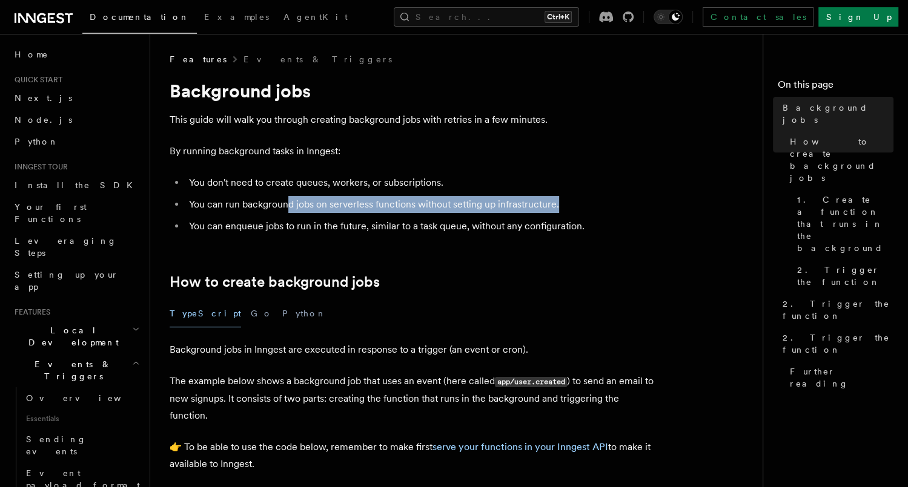
drag, startPoint x: 572, startPoint y: 203, endPoint x: 287, endPoint y: 203, distance: 284.6
click at [287, 203] on li "You can run background jobs on serverless functions without setting up infrastr…" at bounding box center [419, 204] width 469 height 17
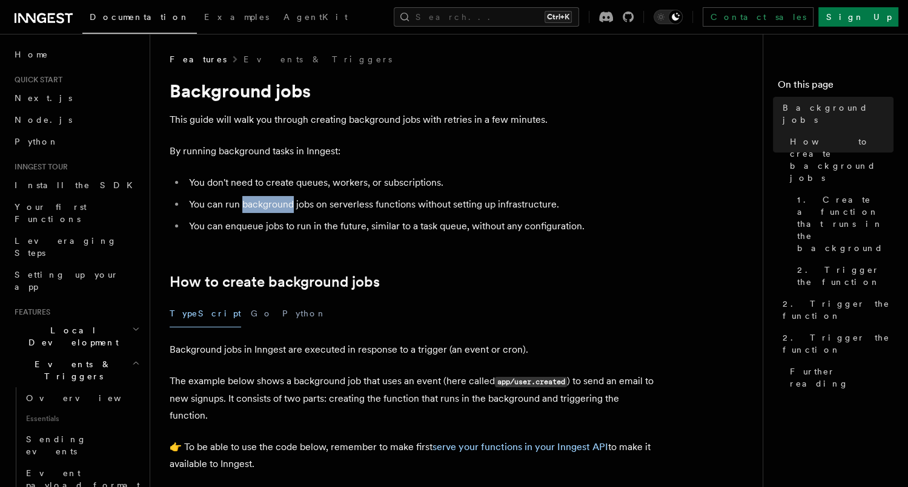
click at [287, 203] on li "You can run background jobs on serverless functions without setting up infrastr…" at bounding box center [419, 204] width 469 height 17
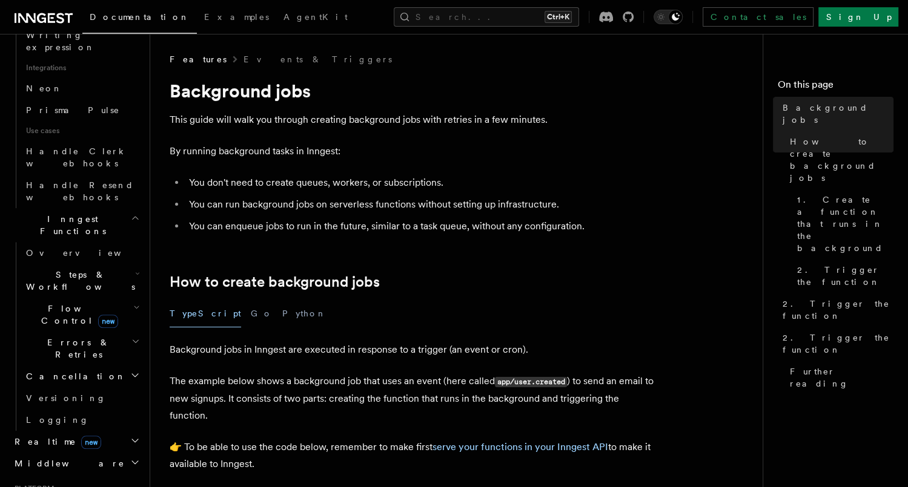
click at [332, 223] on li "You can enqueue jobs to run in the future, similar to a task queue, without any…" at bounding box center [419, 226] width 469 height 17
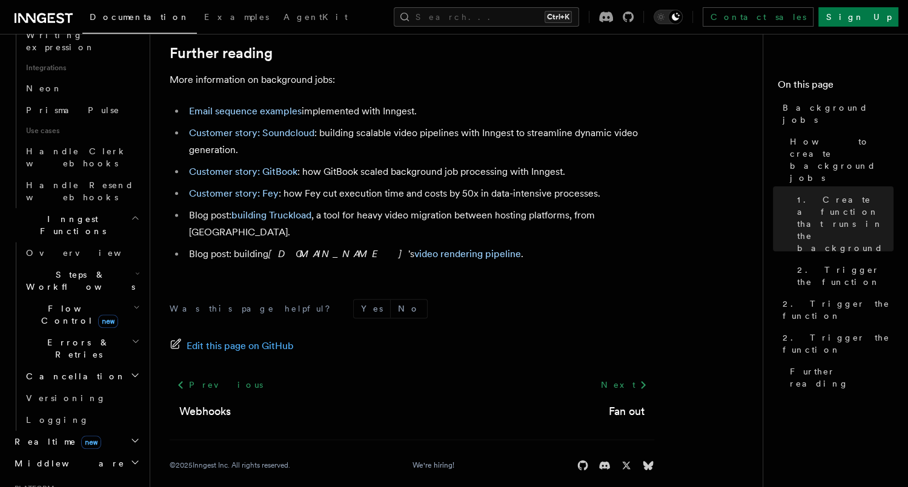
scroll to position [1151, 0]
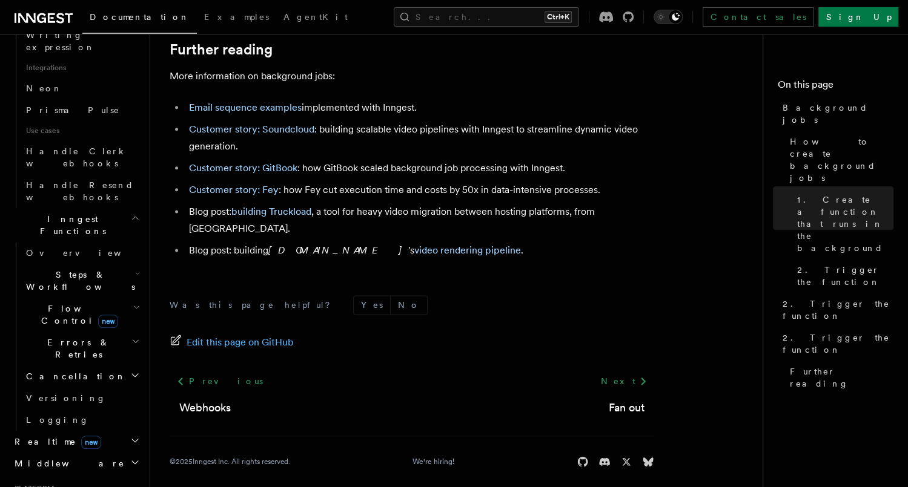
click at [127, 431] on h2 "Realtime new" at bounding box center [76, 442] width 133 height 22
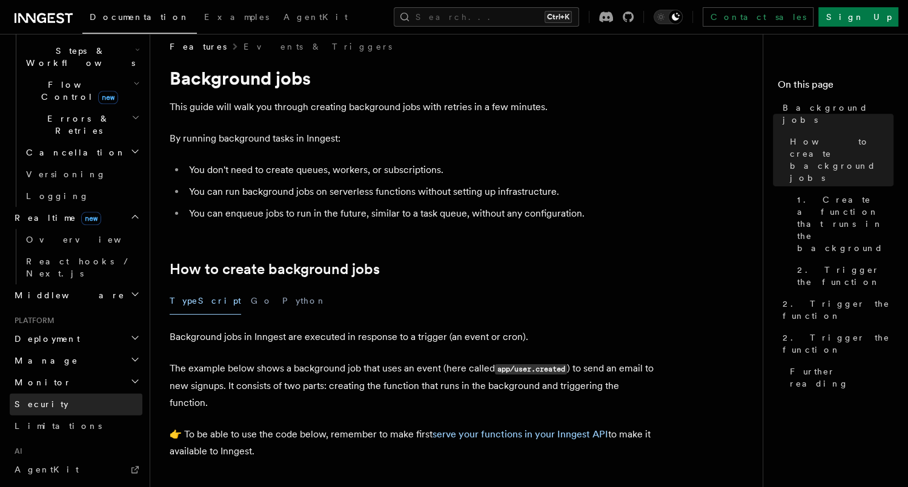
scroll to position [0, 0]
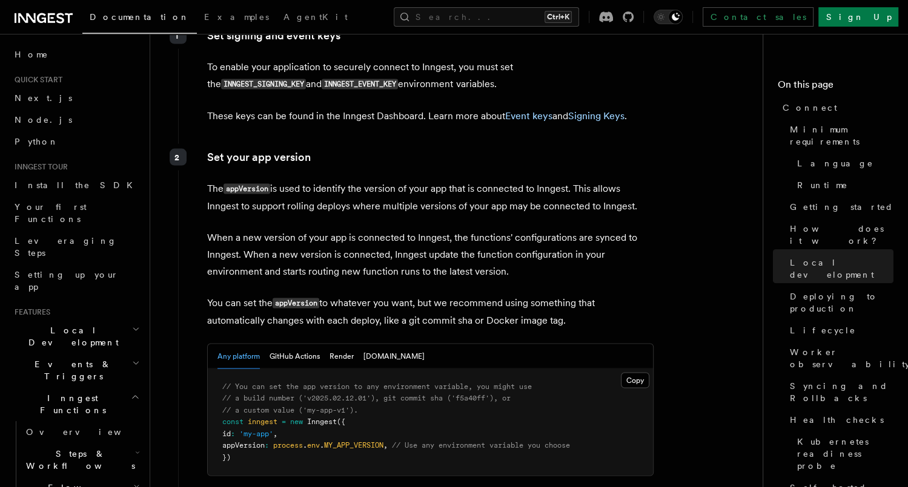
scroll to position [1863, 0]
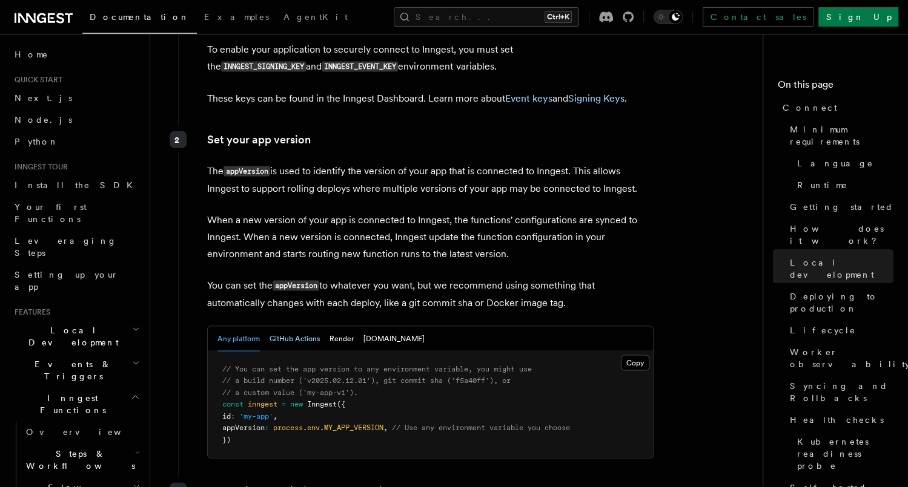
click at [305, 327] on button "GitHub Actions" at bounding box center [294, 339] width 50 height 25
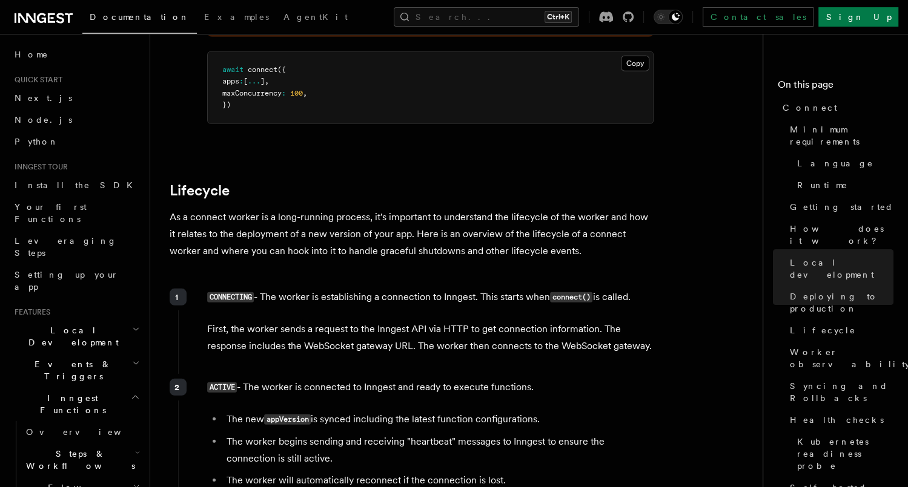
scroll to position [2783, 0]
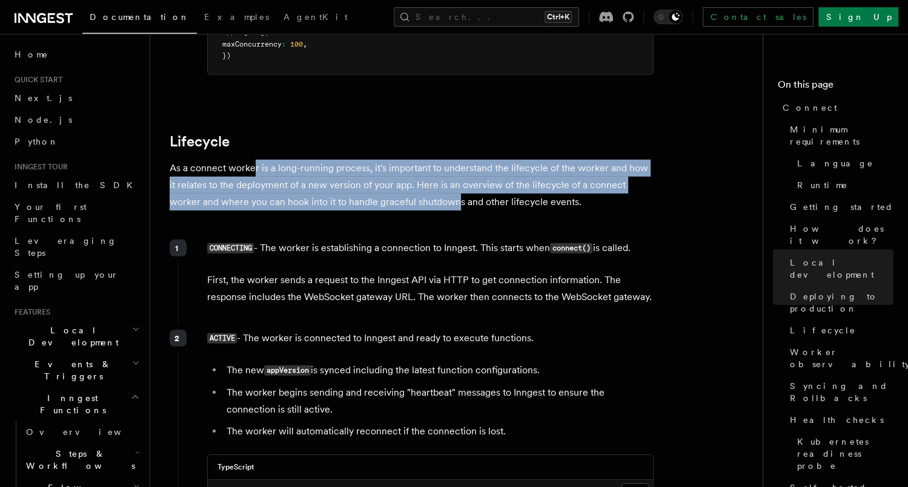
drag, startPoint x: 252, startPoint y: 100, endPoint x: 428, endPoint y: 136, distance: 179.9
click at [425, 160] on p "As a connect worker is a long-running process, it's important to understand the…" at bounding box center [412, 185] width 484 height 51
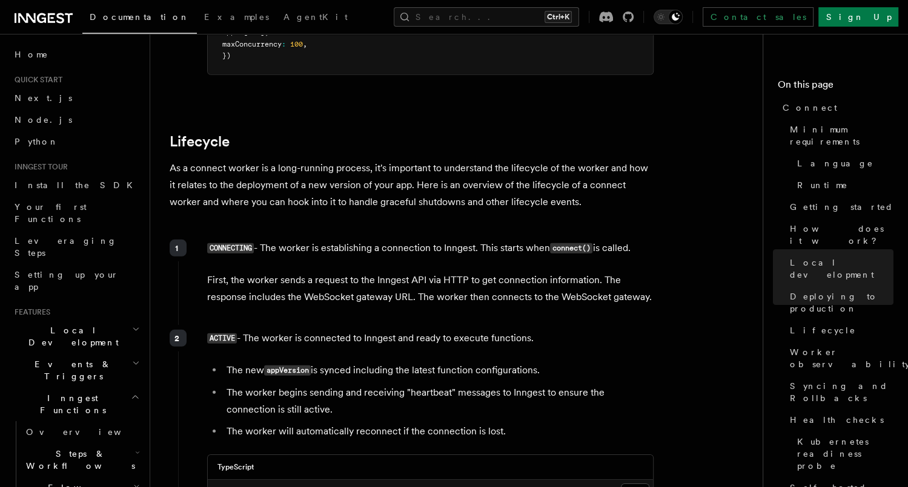
click at [428, 160] on p "As a connect worker is a long-running process, it's important to understand the…" at bounding box center [412, 185] width 484 height 51
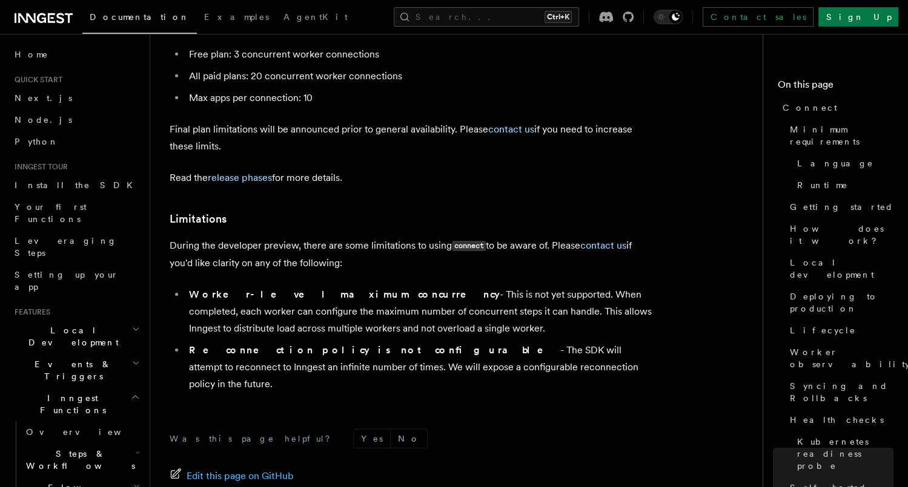
scroll to position [6719, 0]
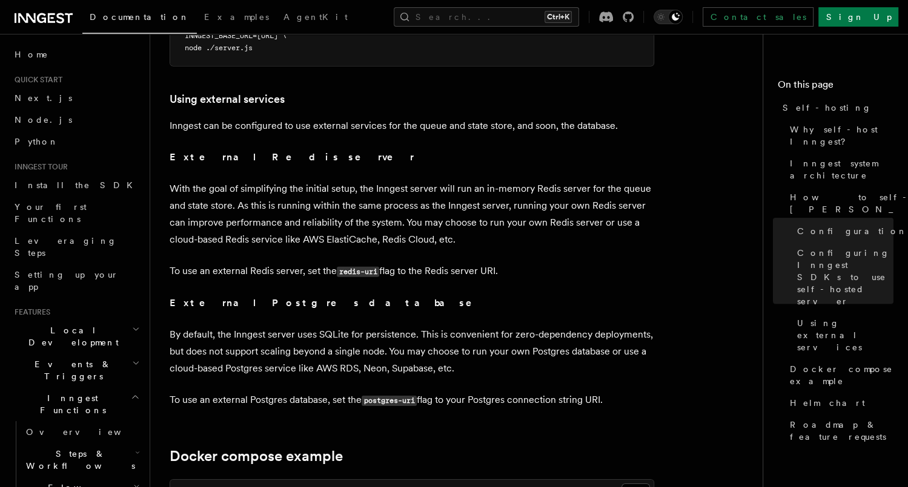
scroll to position [2856, 0]
